Goal: Check status: Check status

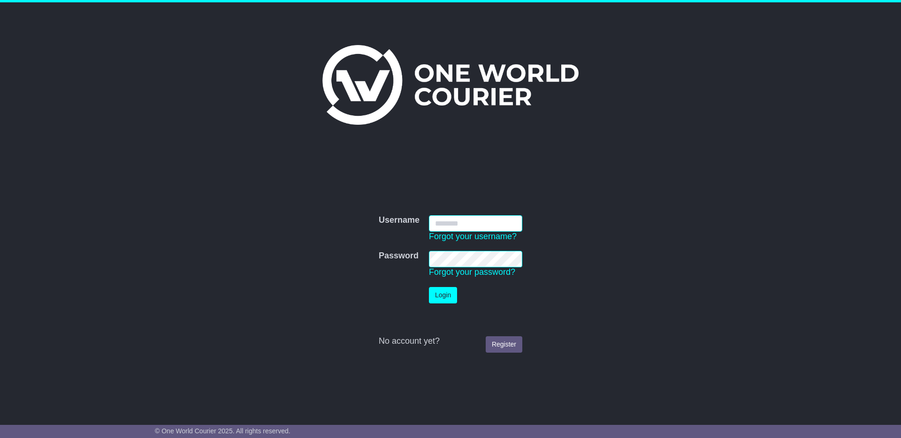
type input "**********"
click at [441, 302] on button "Login" at bounding box center [443, 295] width 28 height 16
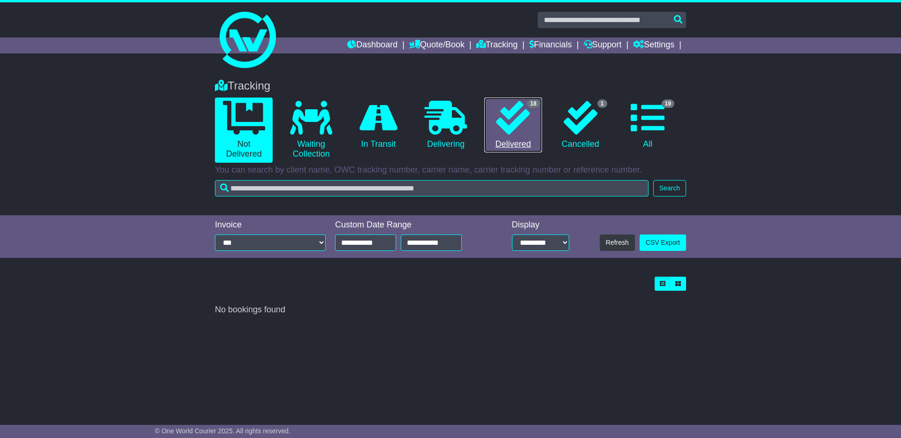
click at [527, 107] on div "18" at bounding box center [533, 104] width 13 height 10
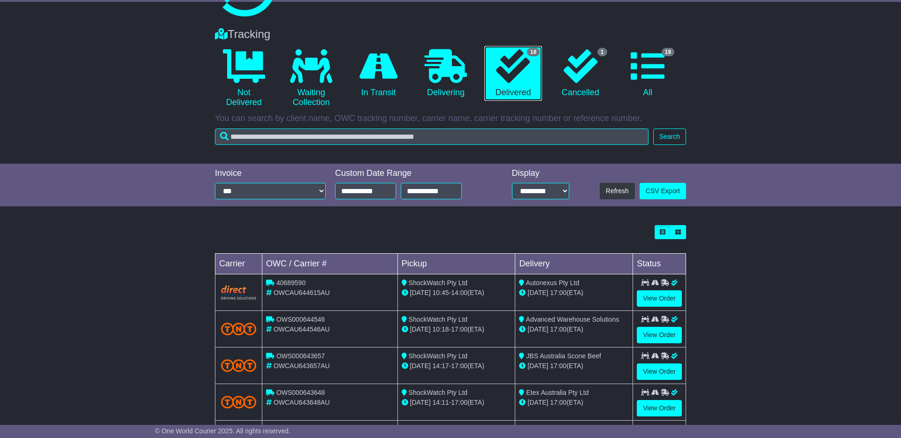
scroll to position [53, 0]
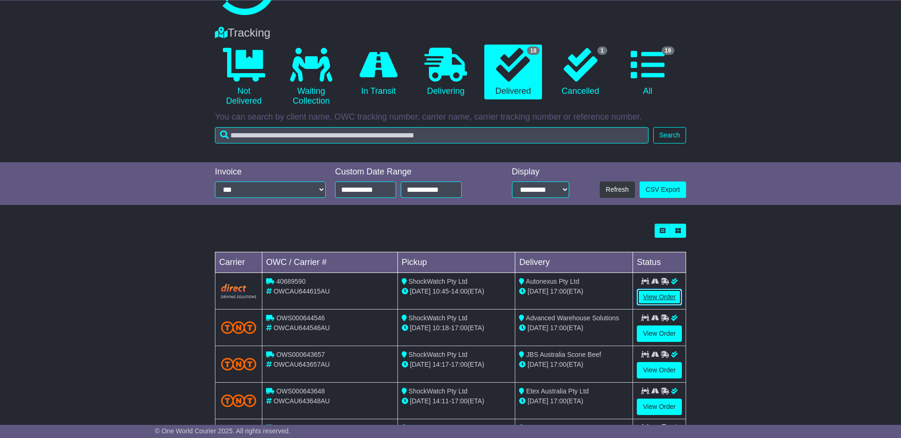
click at [667, 294] on link "View Order" at bounding box center [659, 297] width 45 height 16
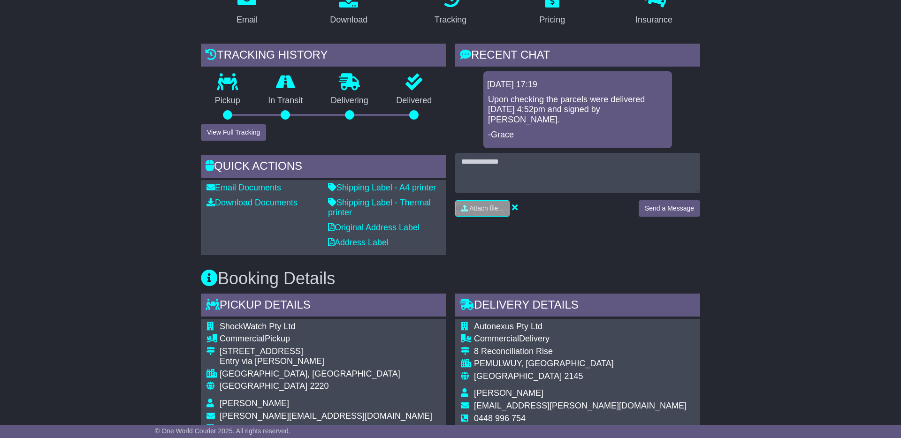
scroll to position [181, 0]
click at [214, 135] on button "View Full Tracking" at bounding box center [233, 133] width 65 height 16
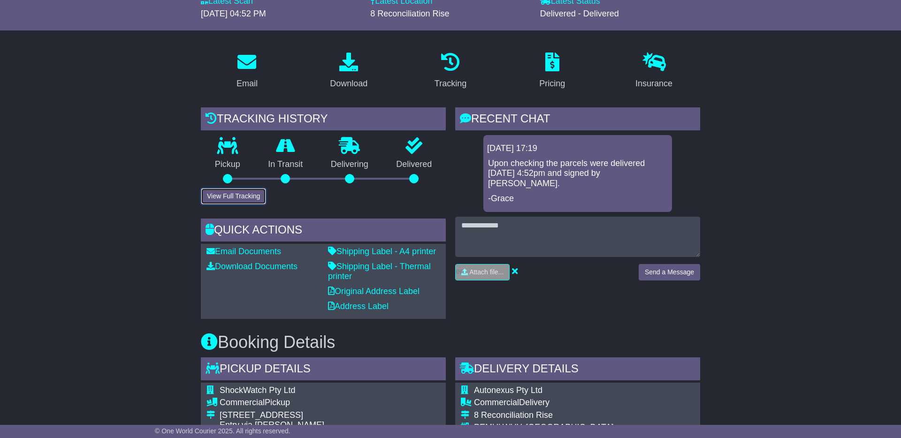
scroll to position [115, 0]
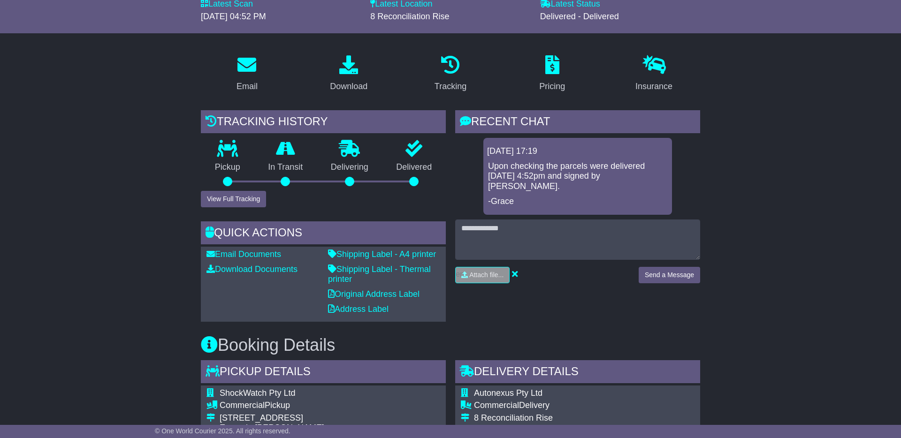
drag, startPoint x: 547, startPoint y: 176, endPoint x: 537, endPoint y: 195, distance: 21.4
click at [546, 176] on p "Upon checking the parcels were delivered today, 10/05 at 4:52pm and signed by M…" at bounding box center [577, 176] width 179 height 31
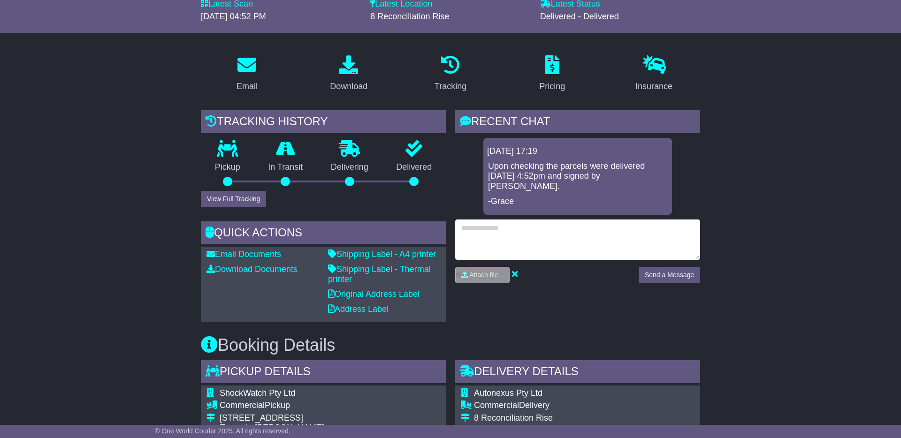
click at [524, 221] on textarea at bounding box center [577, 240] width 245 height 40
type textarea "**********"
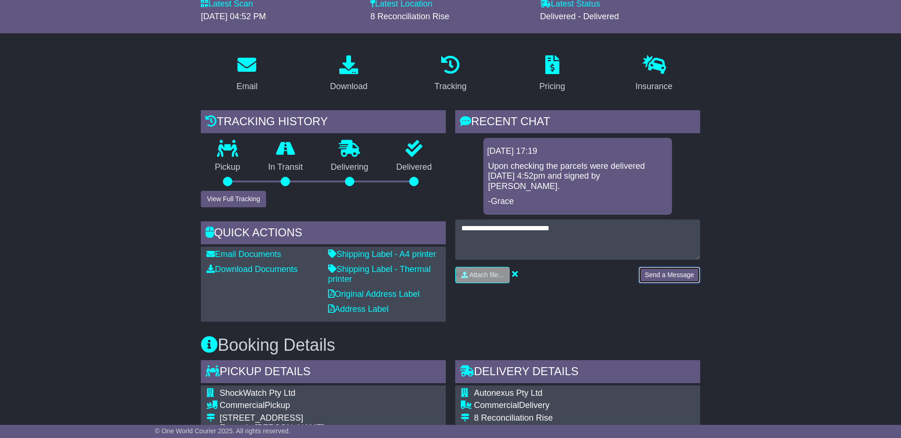
click at [676, 267] on button "Send a Message" at bounding box center [669, 275] width 61 height 16
